Goal: Information Seeking & Learning: Check status

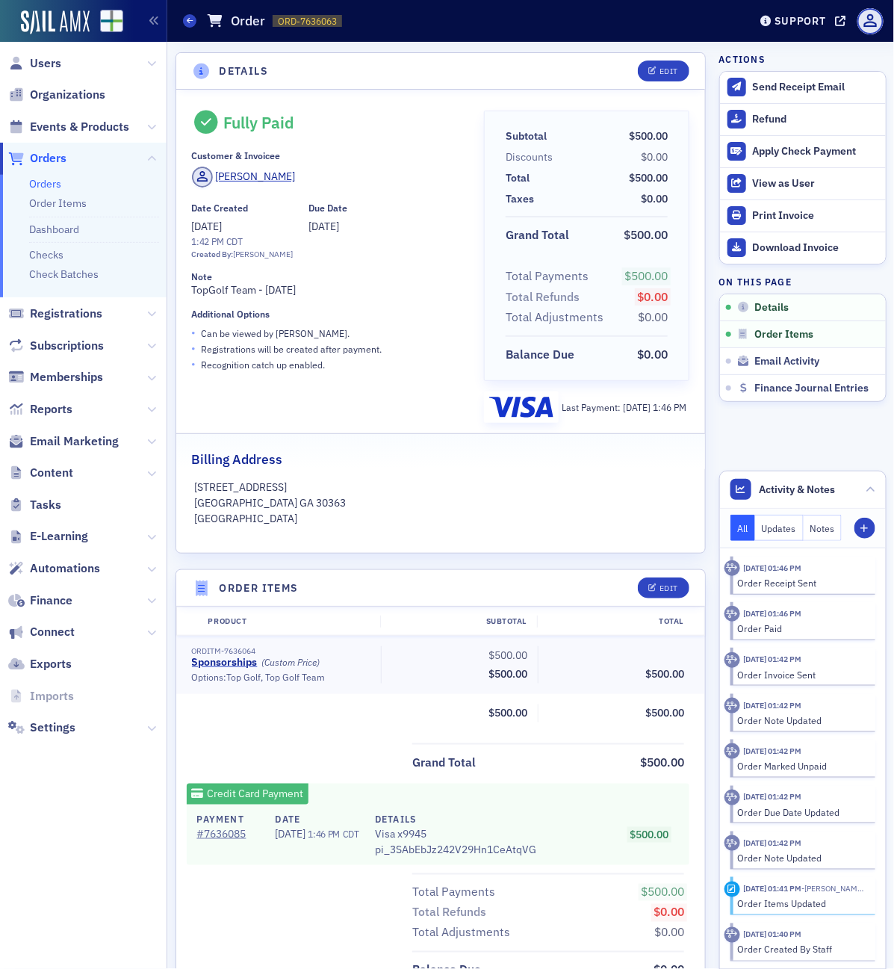
scroll to position [401, 0]
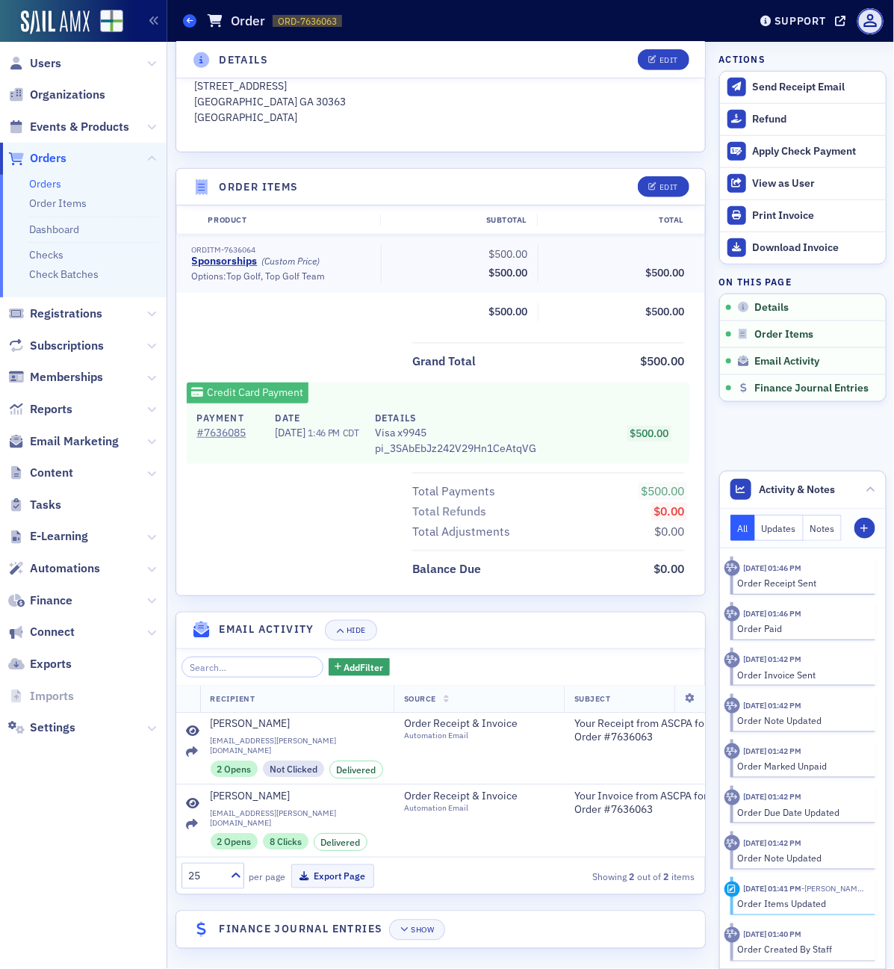
click at [190, 20] on icon at bounding box center [190, 20] width 6 height 7
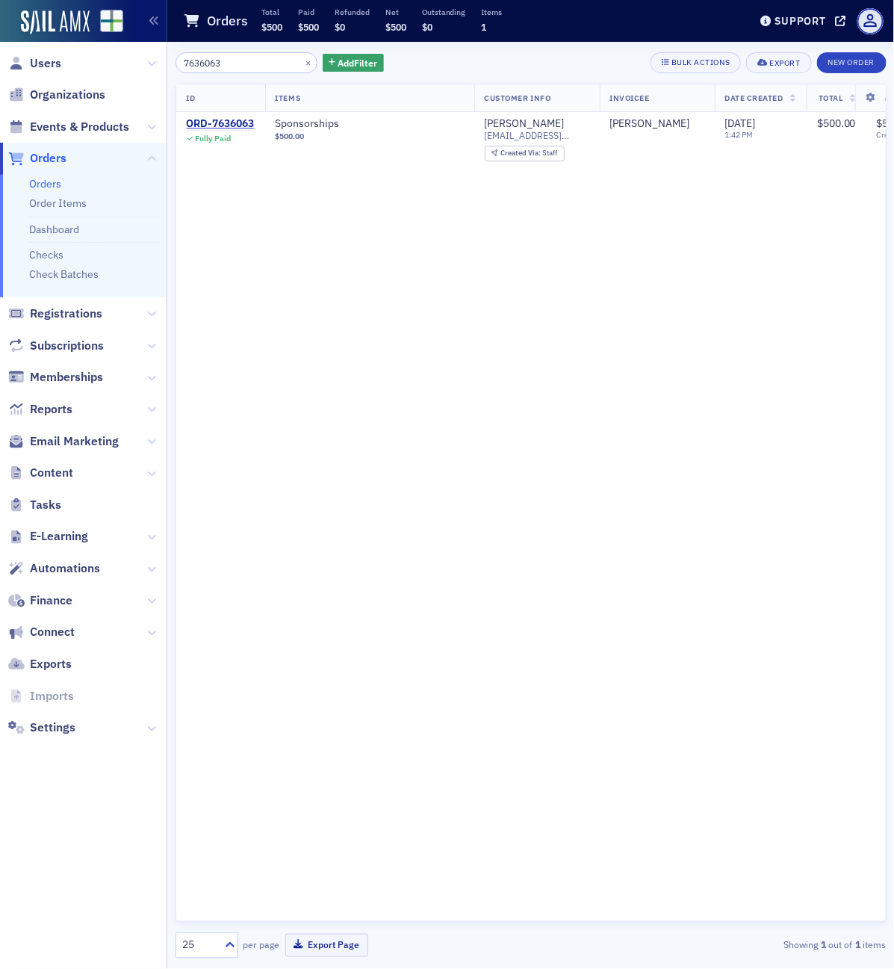
drag, startPoint x: 240, startPoint y: 69, endPoint x: -45, endPoint y: 55, distance: 285.6
click at [0, 55] on html "Users Organizations Events & Products Orders Orders Order Items Dashboard Check…" at bounding box center [447, 484] width 894 height 969
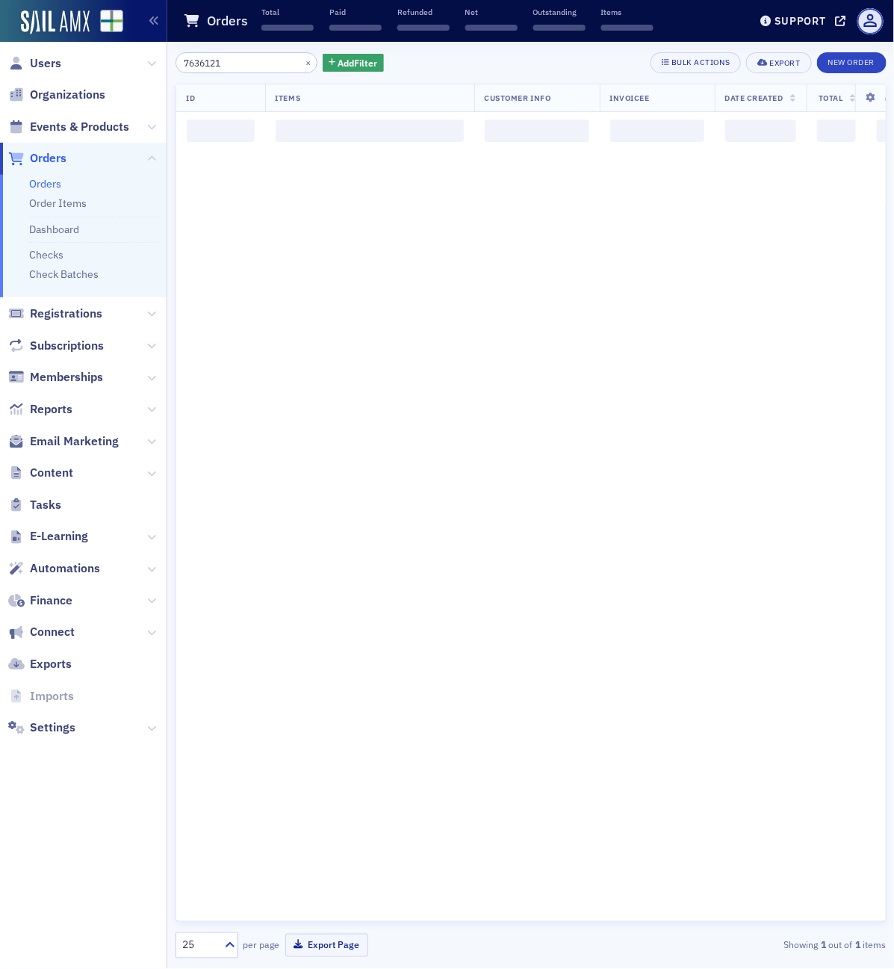
type input "7636121"
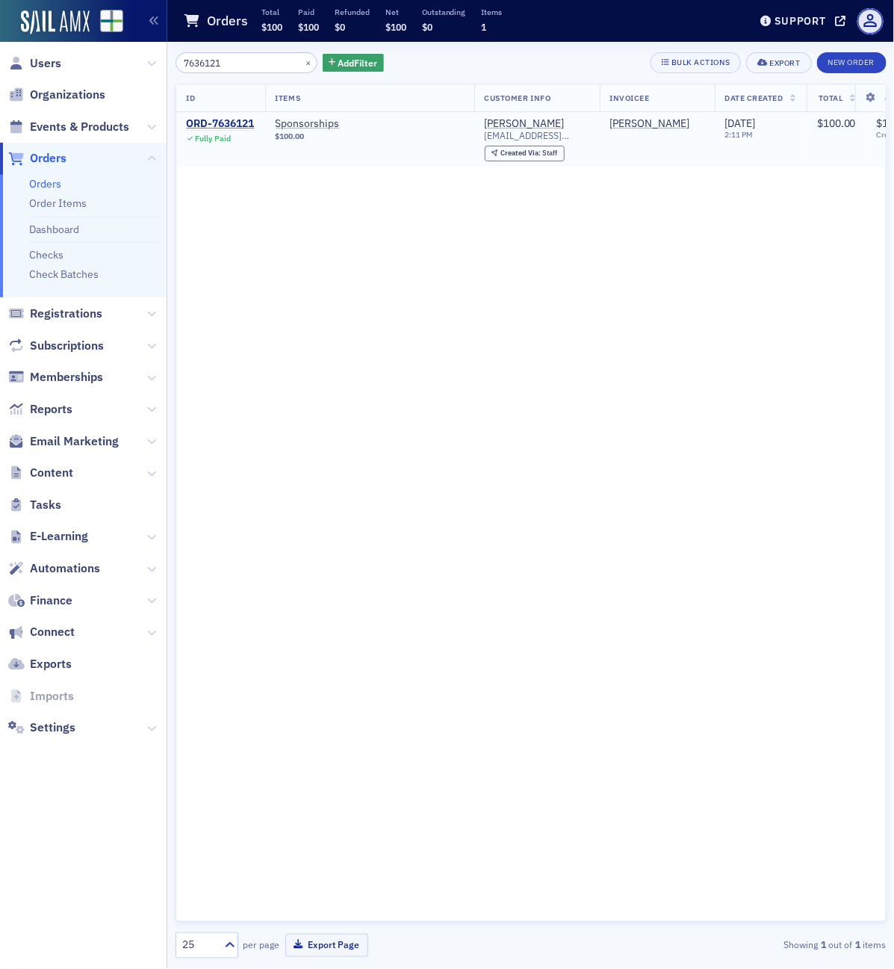
click at [230, 122] on div "ORD-7636121" at bounding box center [221, 123] width 68 height 13
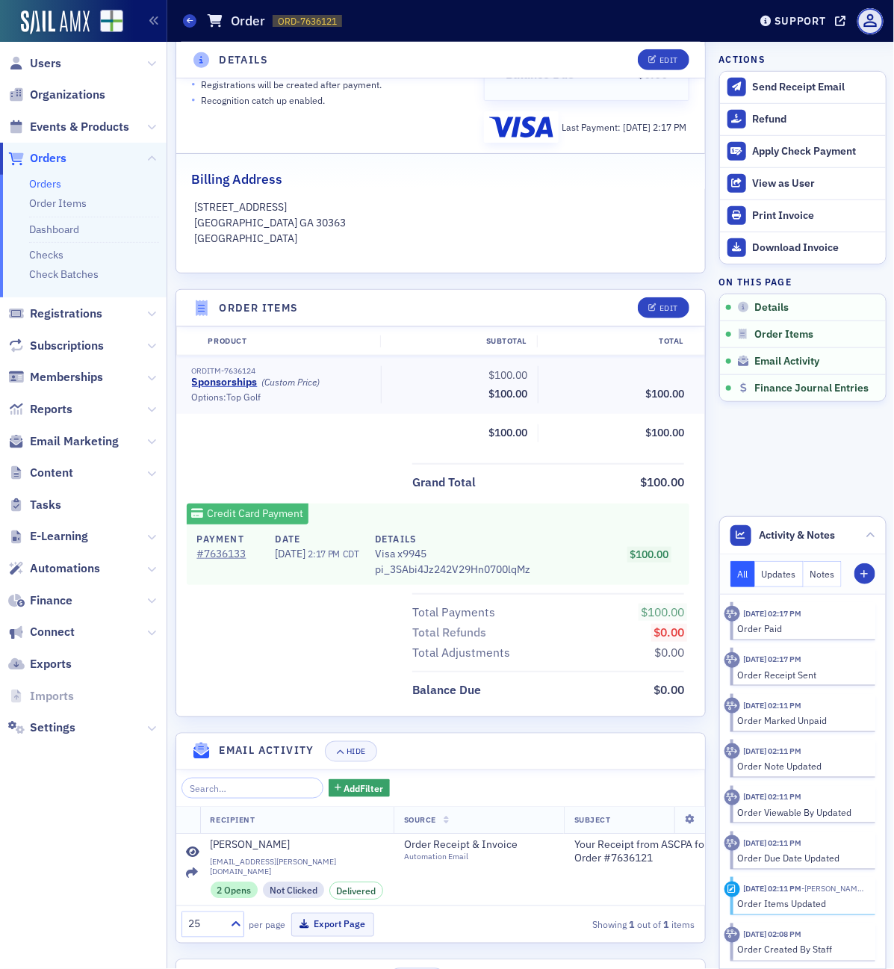
scroll to position [337, 0]
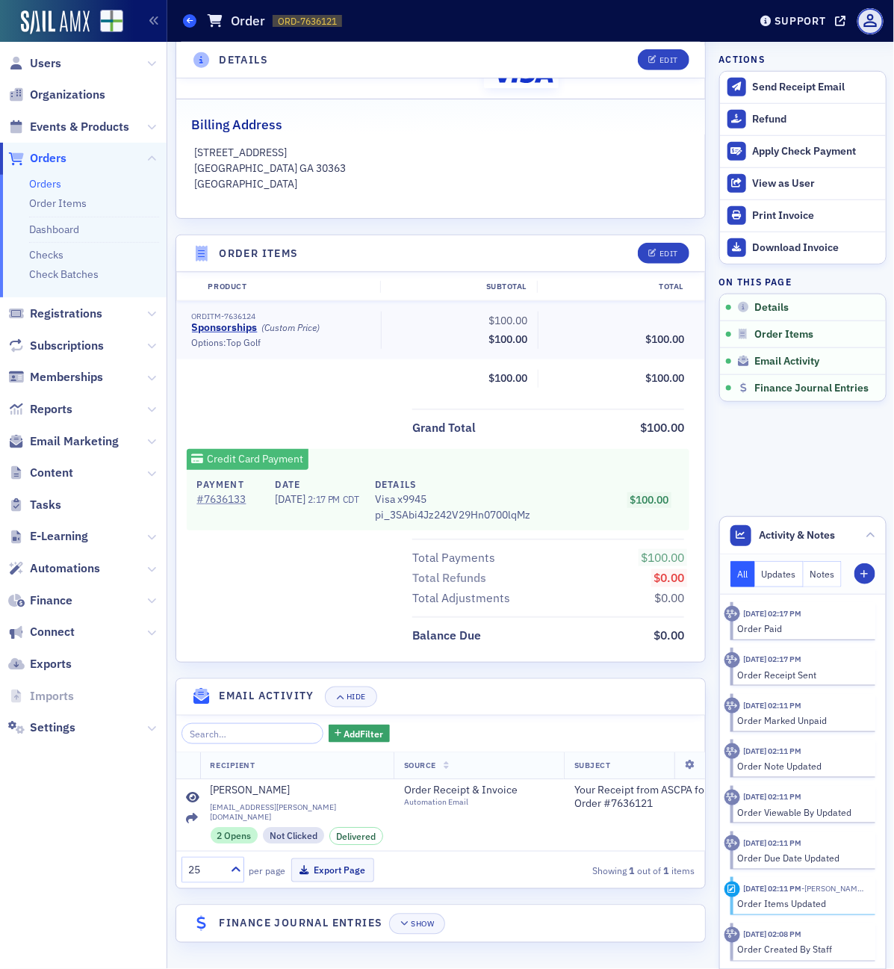
click at [187, 19] on icon at bounding box center [190, 20] width 6 height 7
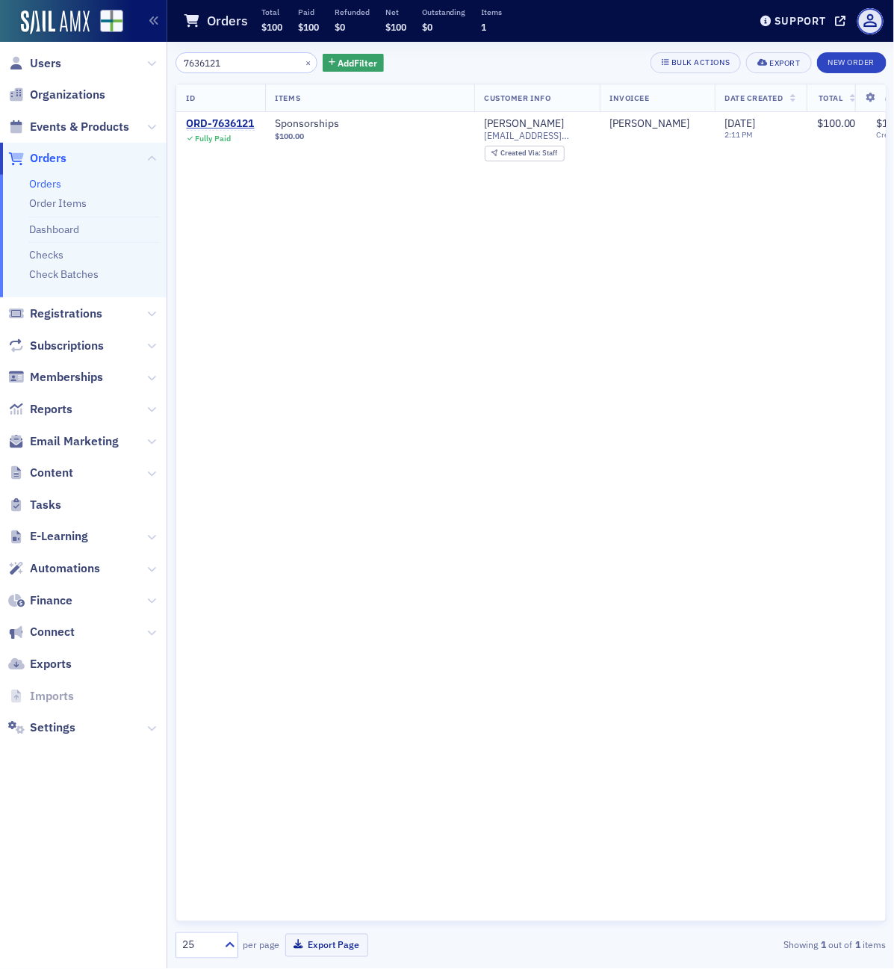
drag, startPoint x: 263, startPoint y: 58, endPoint x: -90, endPoint y: 31, distance: 353.5
click at [0, 31] on html "Users Organizations Events & Products Orders Orders Order Items Dashboard Check…" at bounding box center [447, 484] width 894 height 969
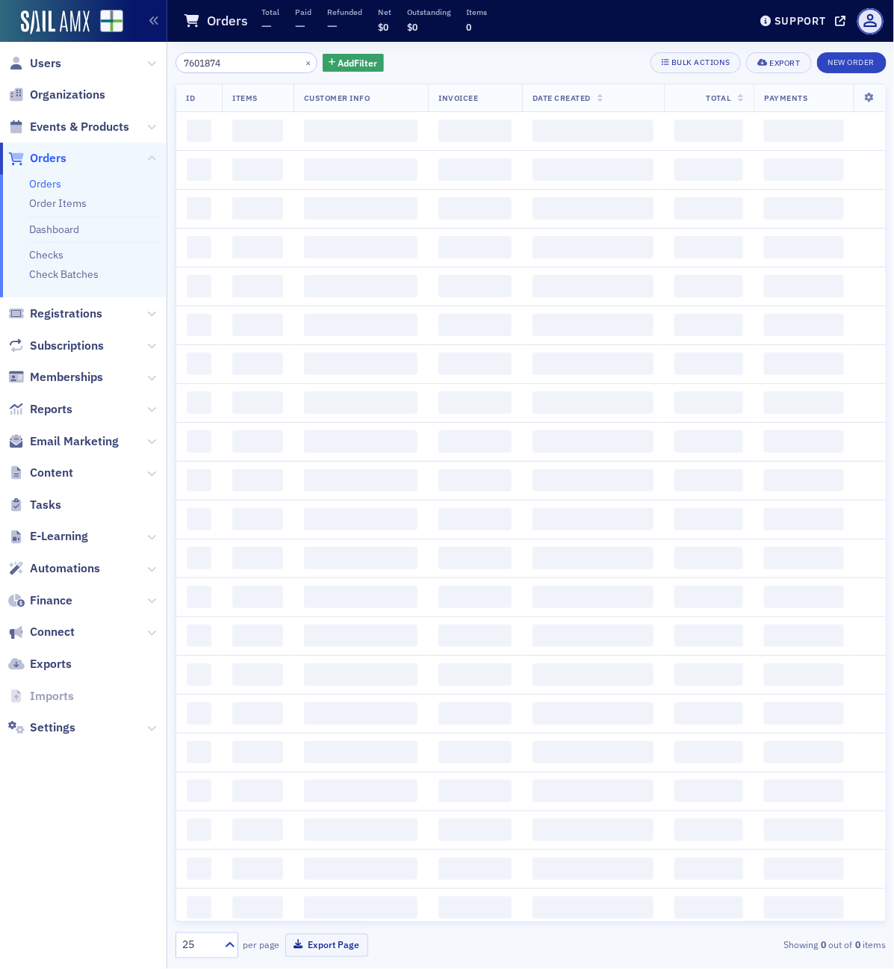
type input "7601874"
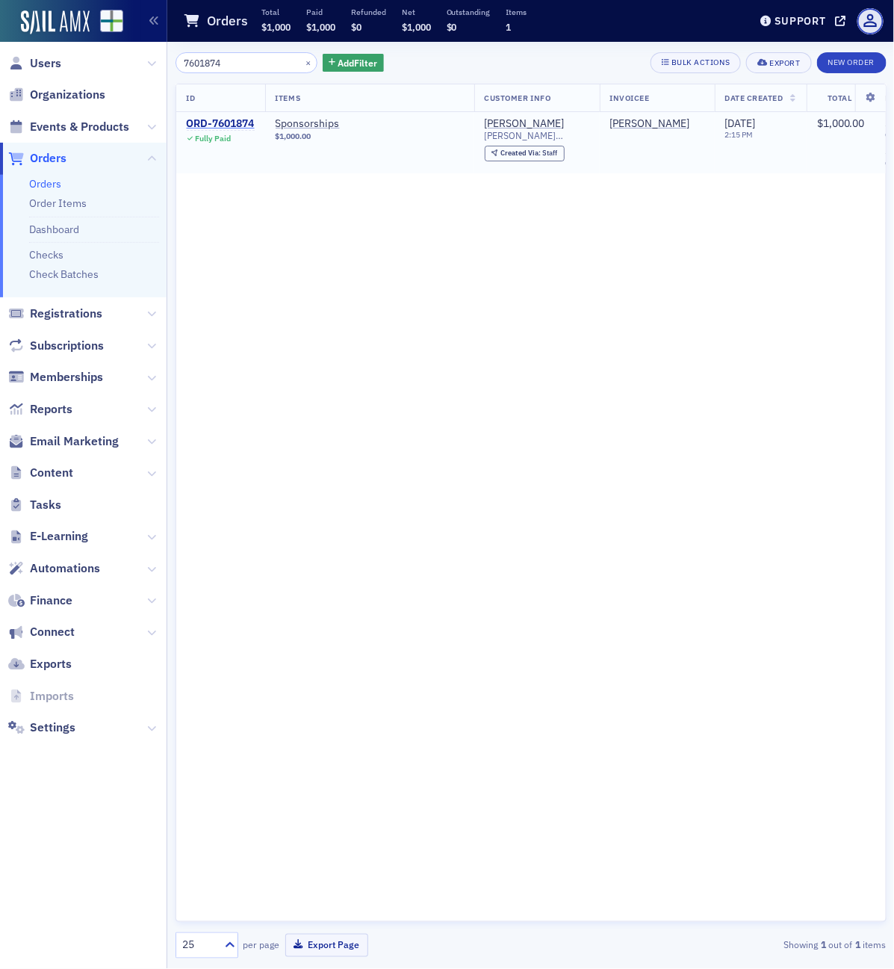
click at [247, 121] on div "ORD-7601874" at bounding box center [221, 123] width 68 height 13
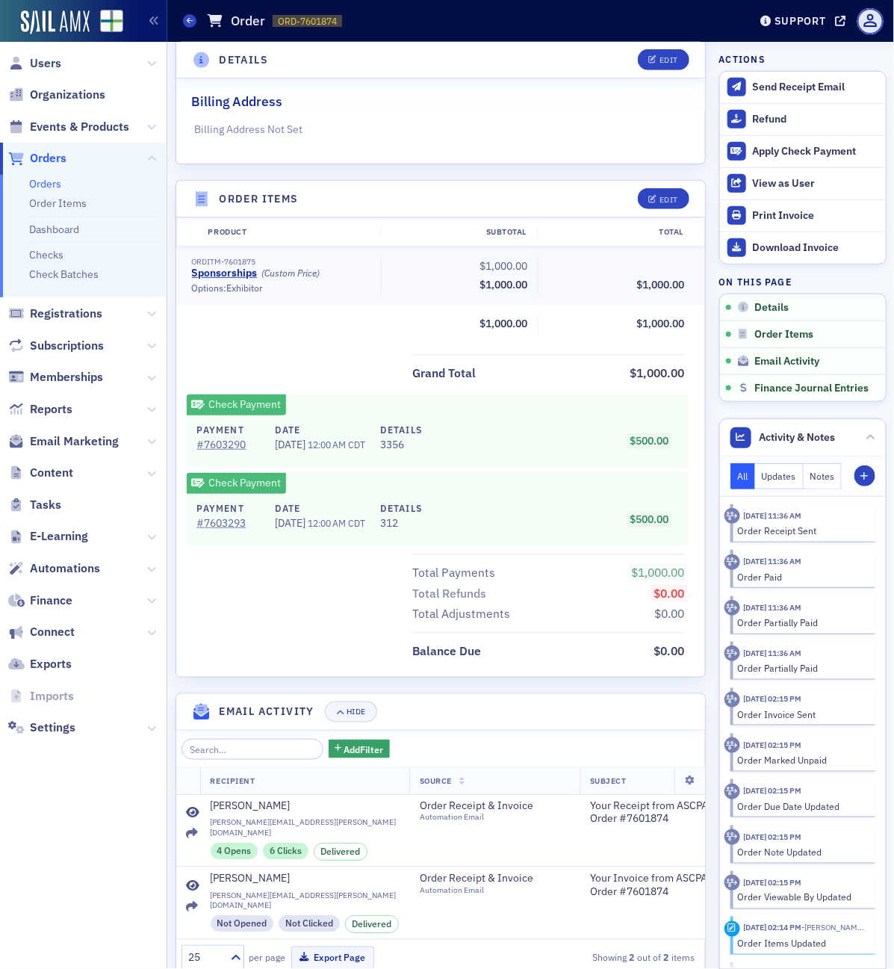
scroll to position [456, 0]
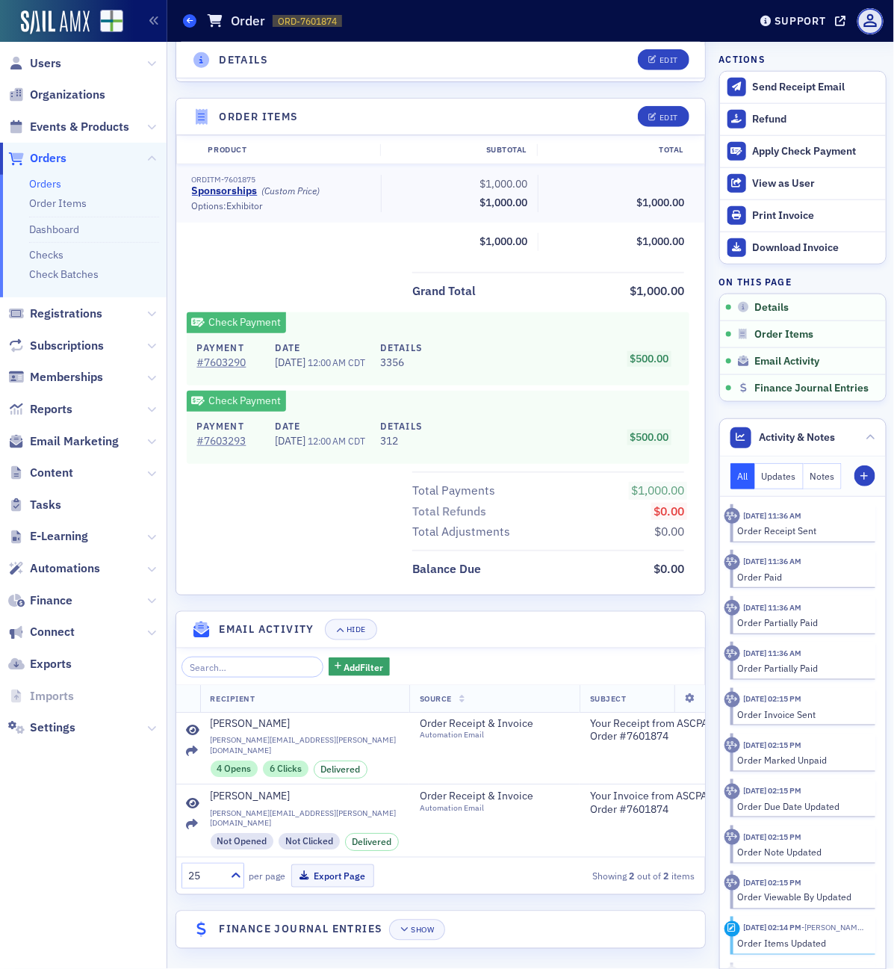
click at [187, 19] on icon at bounding box center [190, 20] width 6 height 7
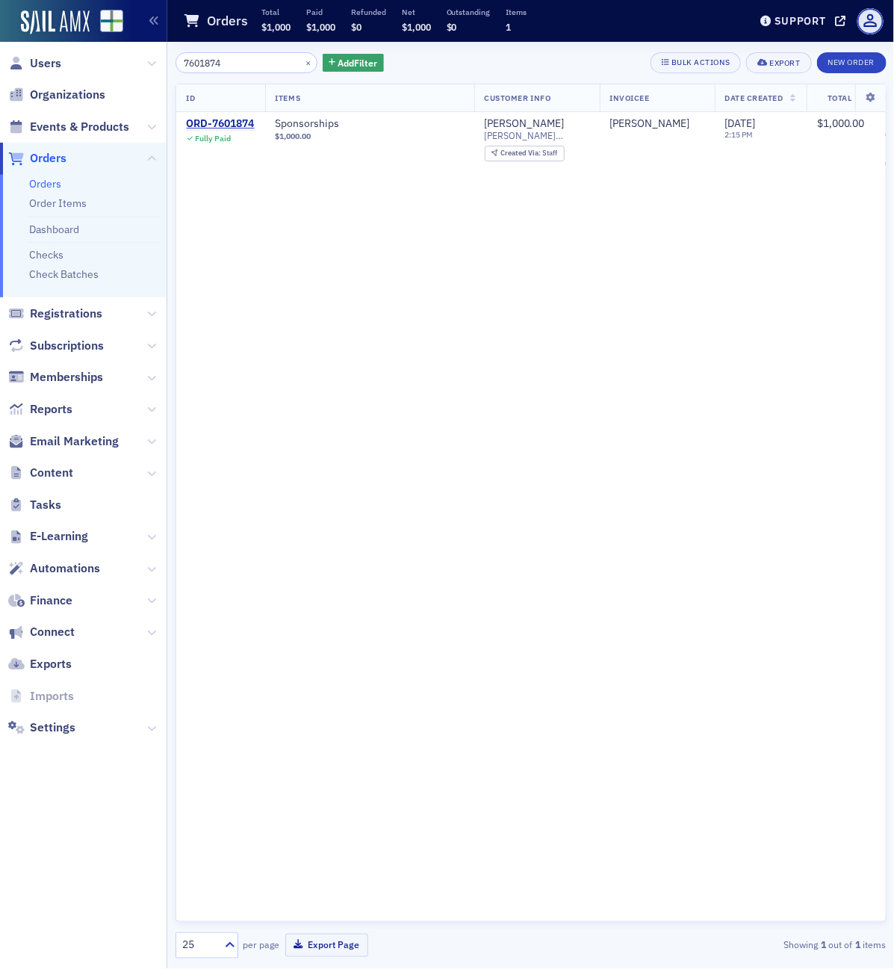
drag, startPoint x: 226, startPoint y: 66, endPoint x: 162, endPoint y: 60, distance: 63.8
click at [181, 61] on input "7601874" at bounding box center [246, 62] width 143 height 21
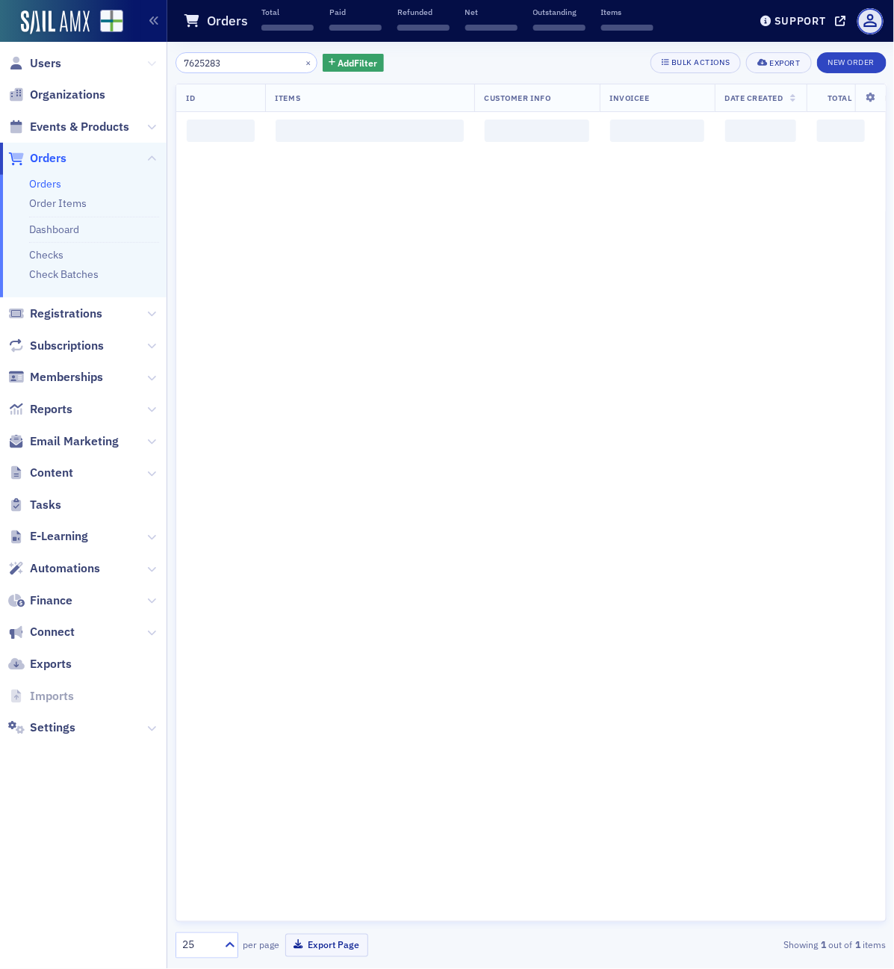
type input "7625283"
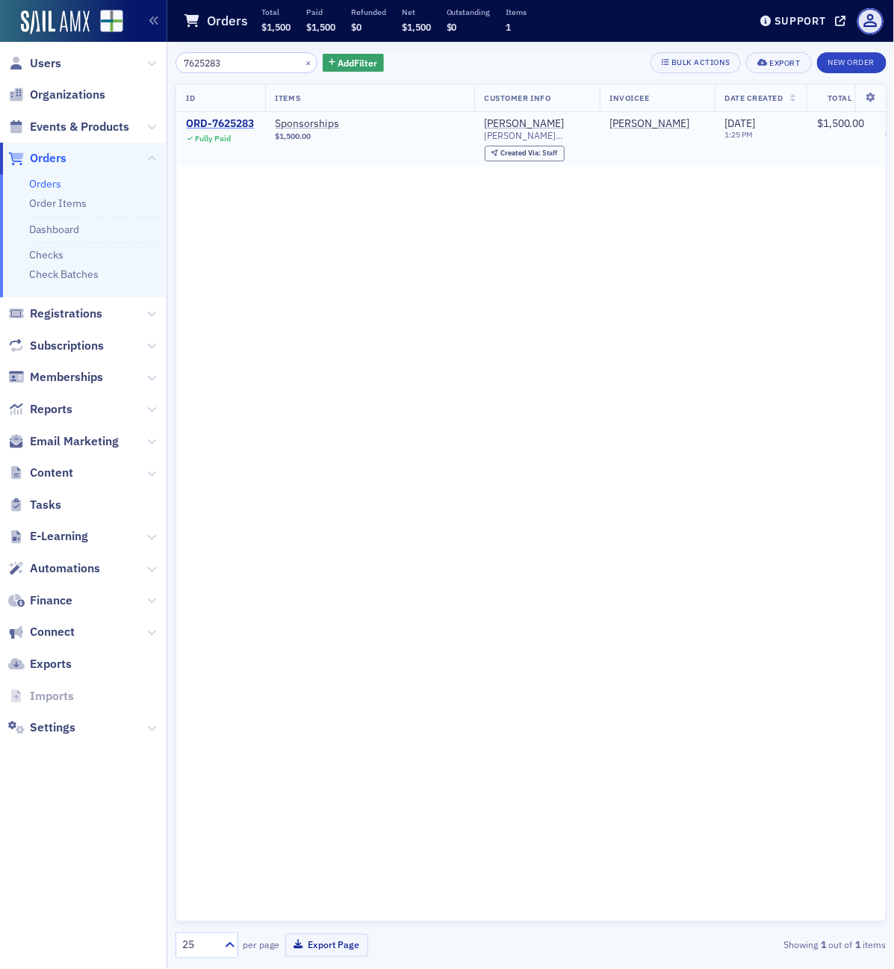
click at [229, 121] on div "ORD-7625283" at bounding box center [221, 123] width 68 height 13
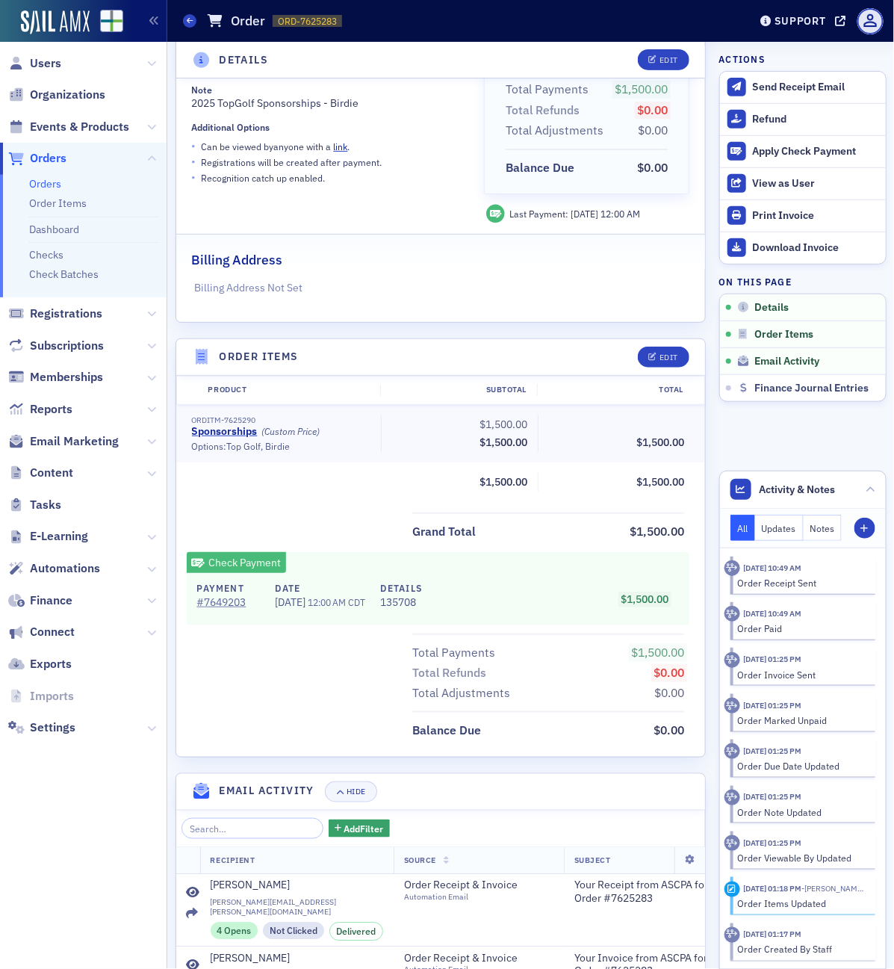
scroll to position [280, 0]
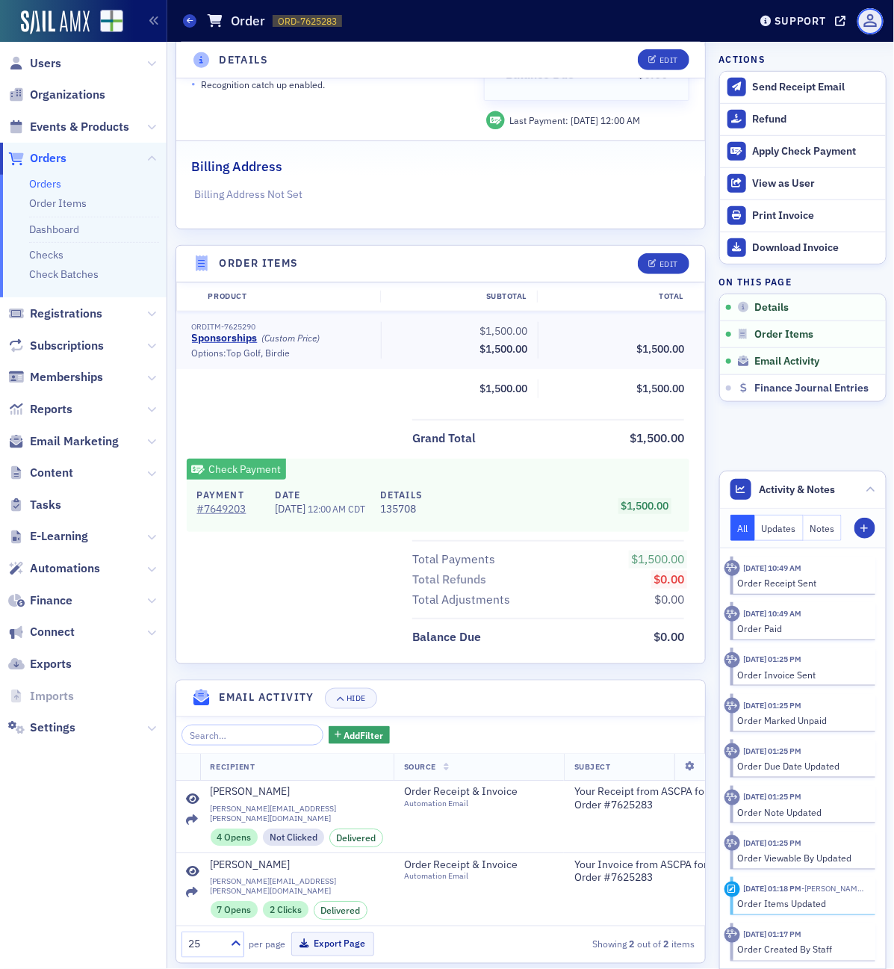
click at [867, 22] on span at bounding box center [870, 21] width 26 height 26
